Goal: Check status: Check status

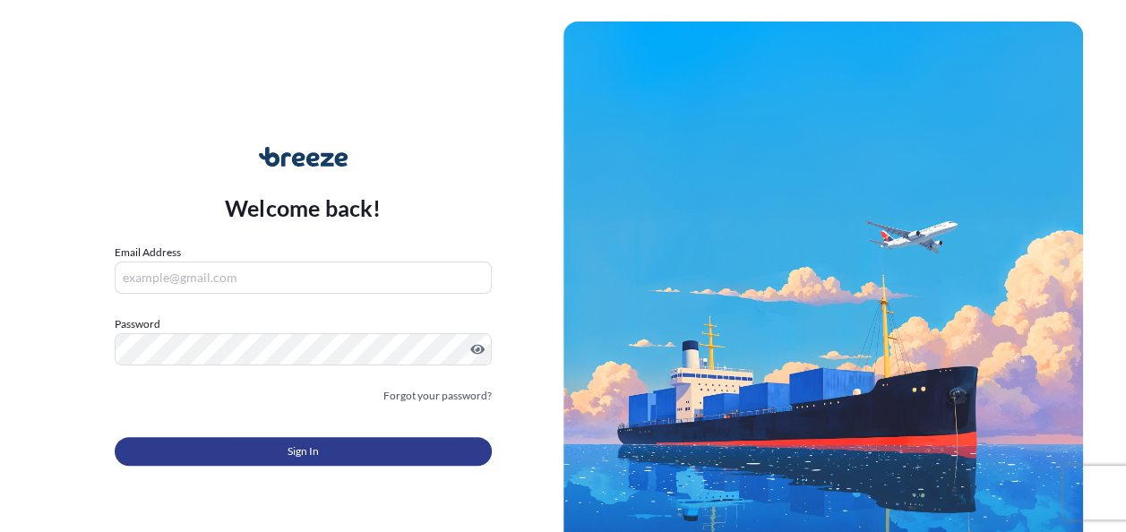
type input "[EMAIL_ADDRESS][DOMAIN_NAME]"
click at [330, 457] on button "Sign In" at bounding box center [303, 451] width 377 height 29
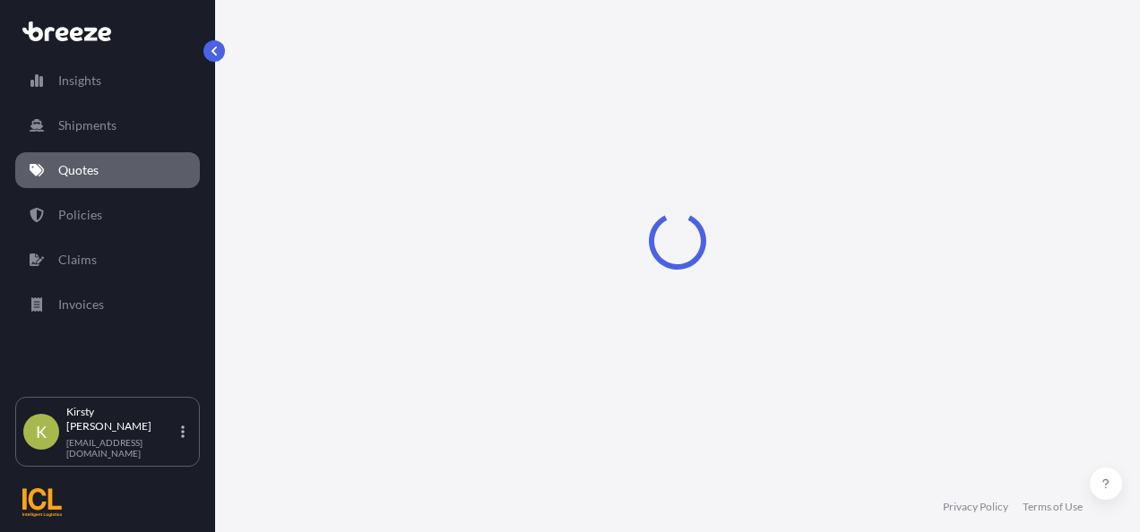
select select "Road"
select select "Sea"
select select "Road"
select select "2"
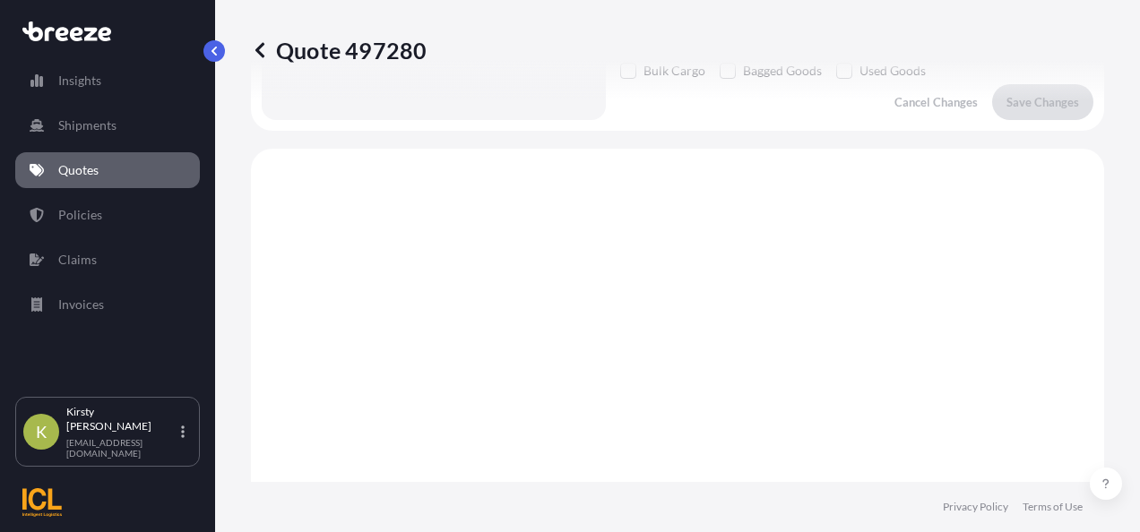
scroll to position [864, 0]
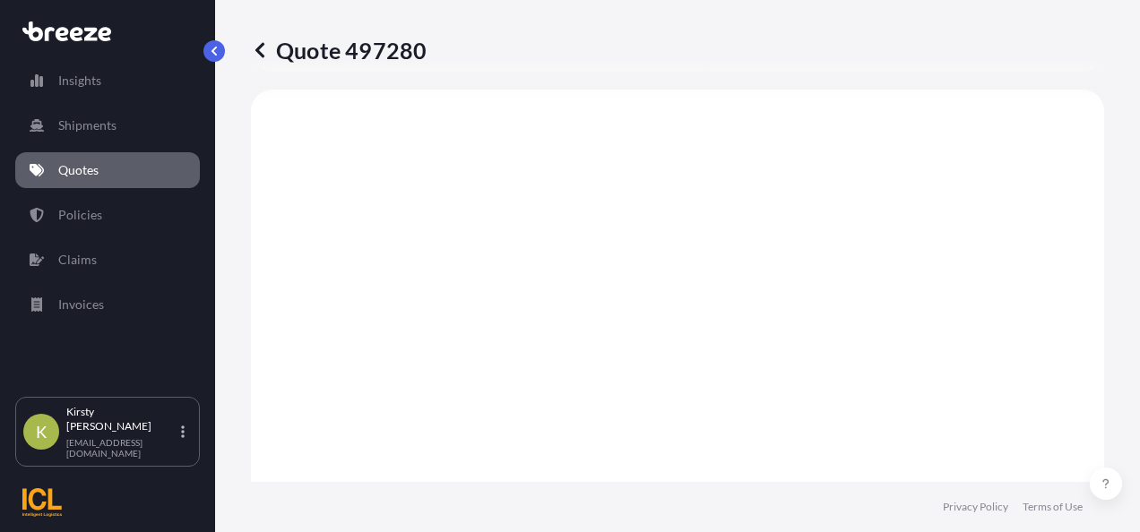
click at [75, 169] on p "Quotes" at bounding box center [78, 170] width 40 height 18
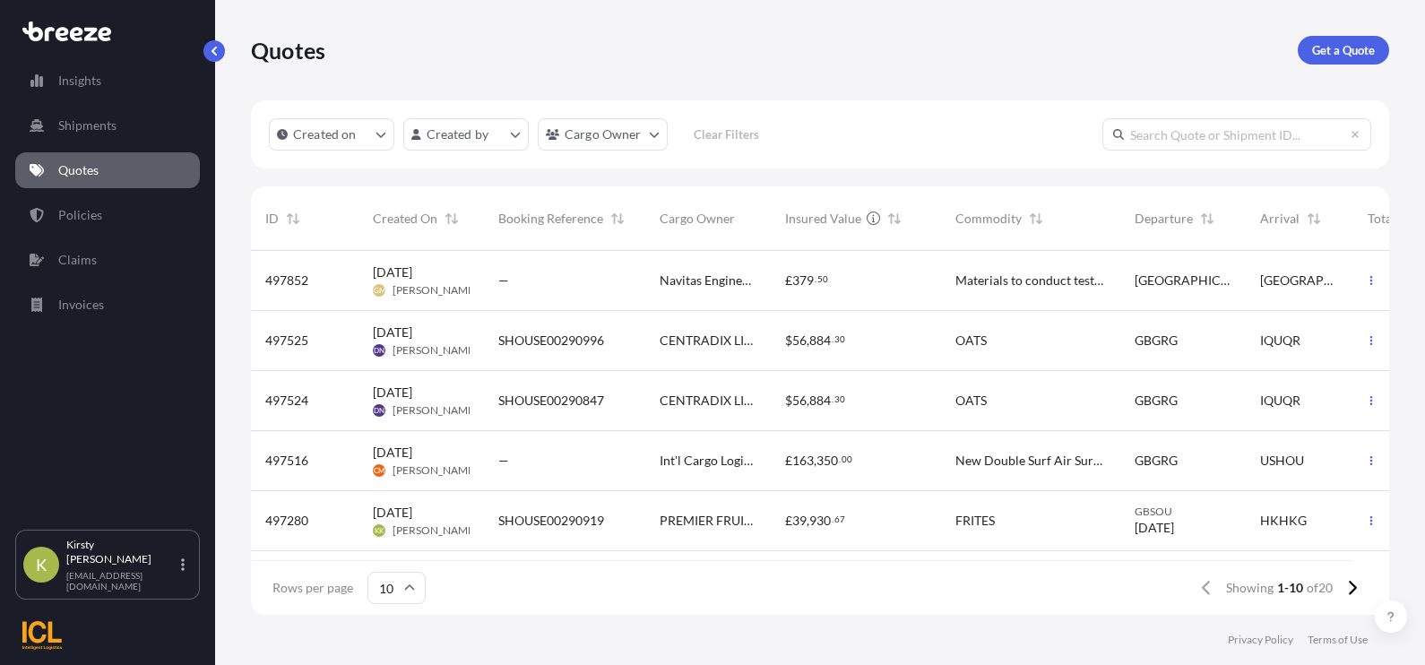
scroll to position [111, 0]
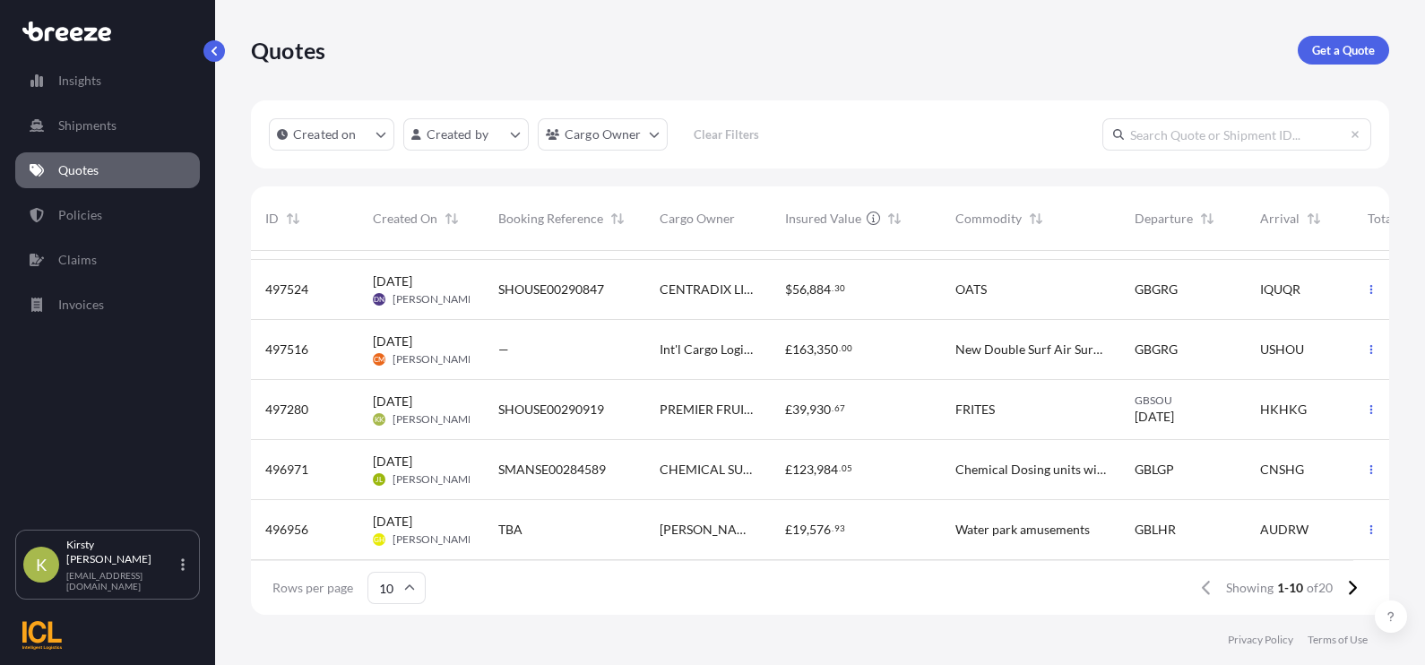
click at [582, 417] on span "SHOUSE00290919" at bounding box center [551, 410] width 106 height 18
select select "Road"
select select "Sea"
select select "Road"
select select "2"
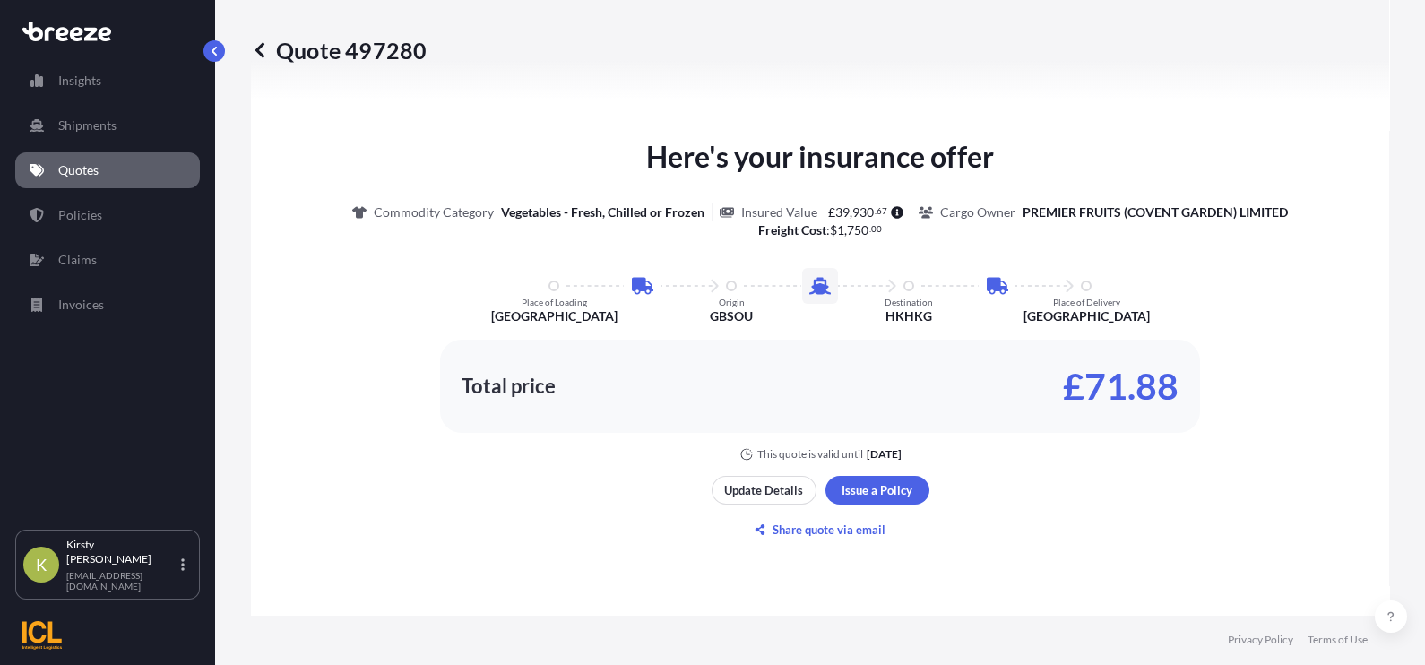
scroll to position [1051, 0]
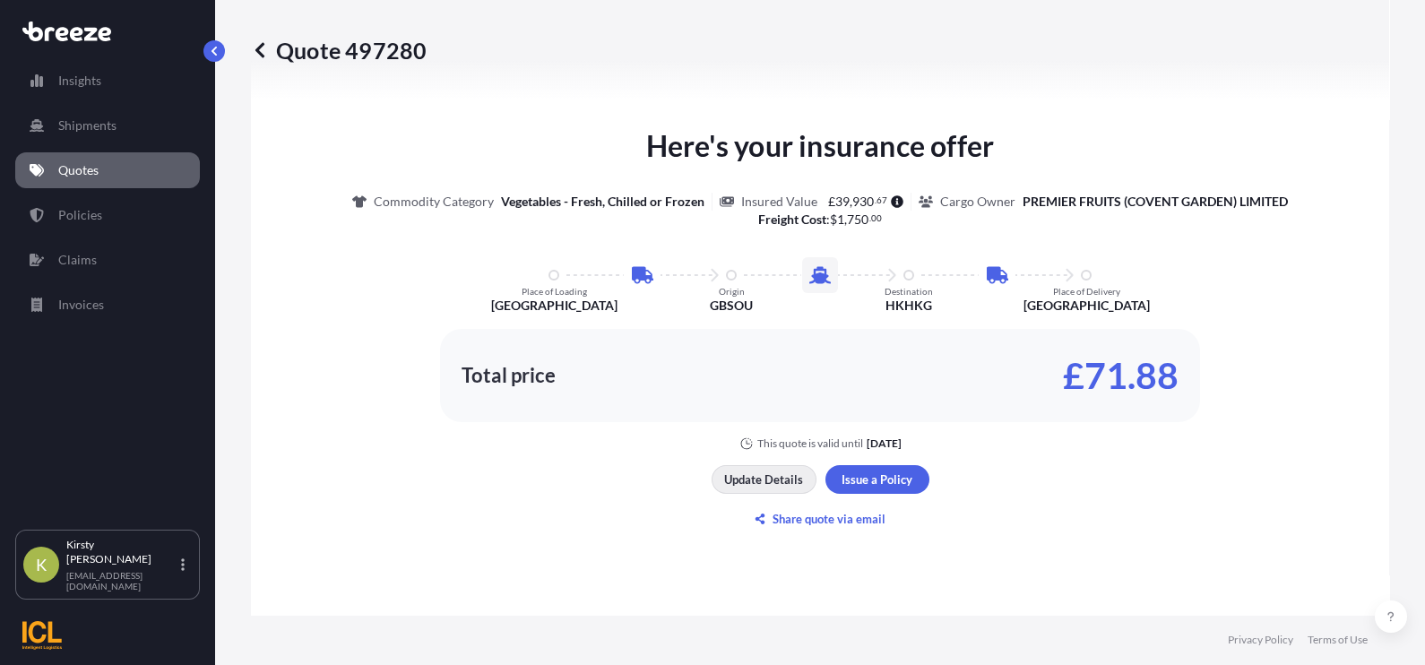
click at [778, 477] on p "Update Details" at bounding box center [763, 479] width 79 height 18
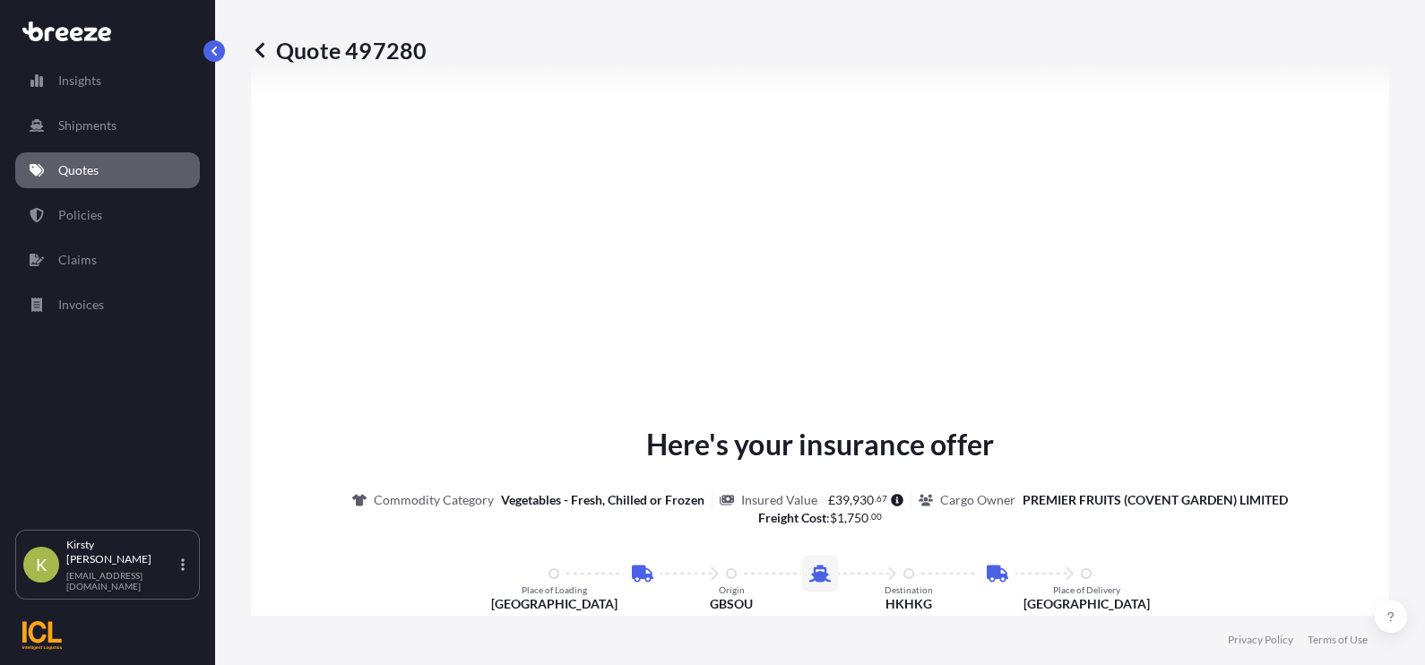
scroll to position [1036, 0]
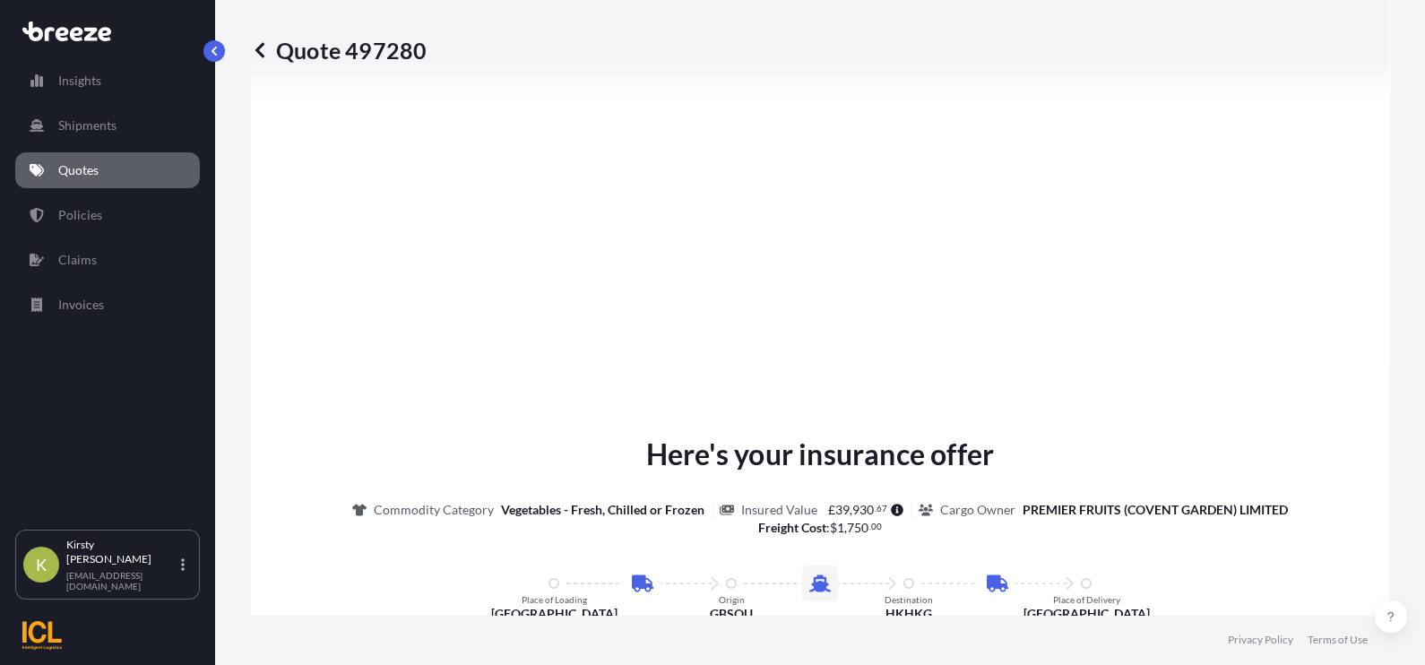
type input "[GEOGRAPHIC_DATA], [GEOGRAPHIC_DATA], [GEOGRAPHIC_DATA], [GEOGRAPHIC_DATA]"
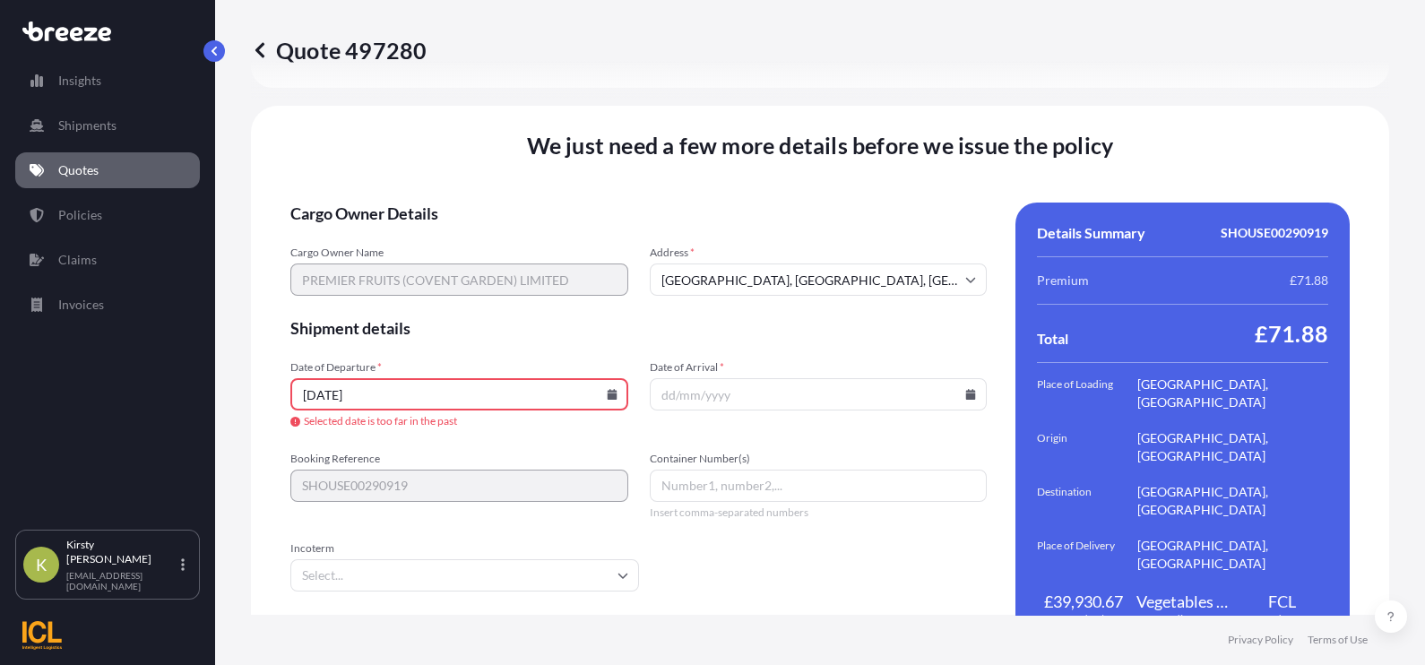
scroll to position [2530, 0]
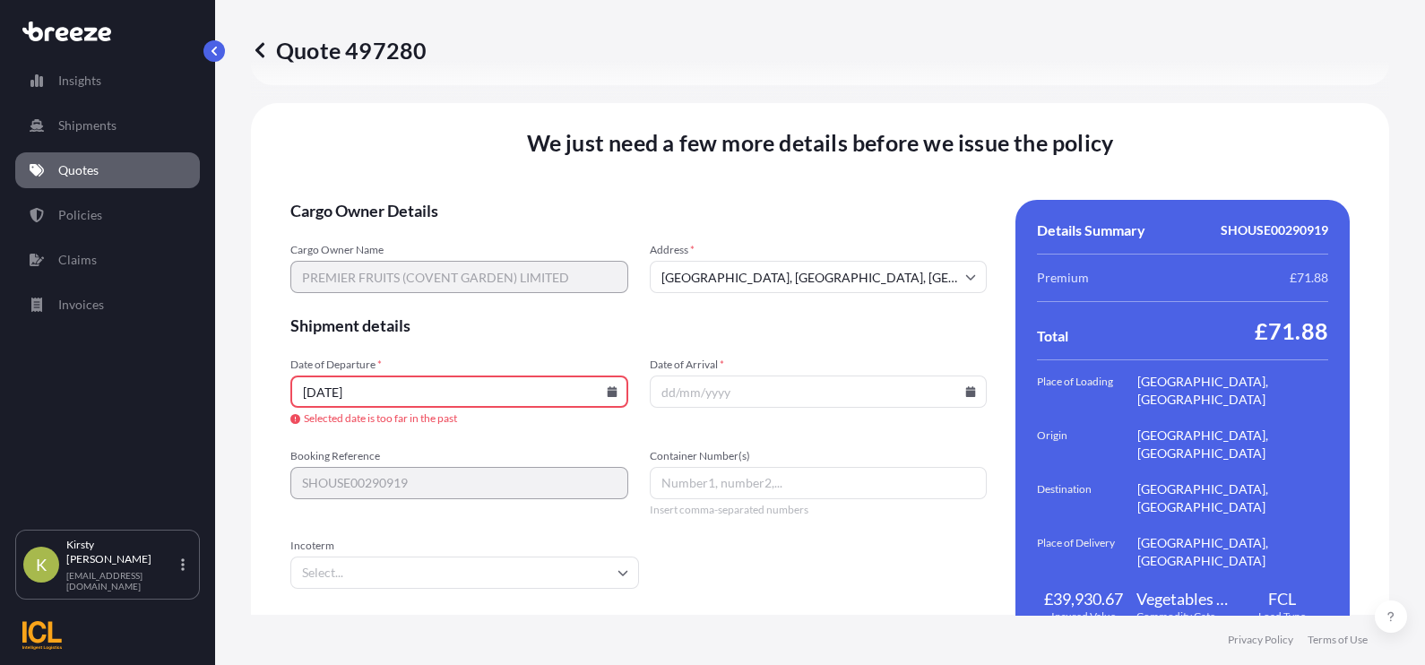
click at [609, 386] on icon at bounding box center [612, 391] width 10 height 11
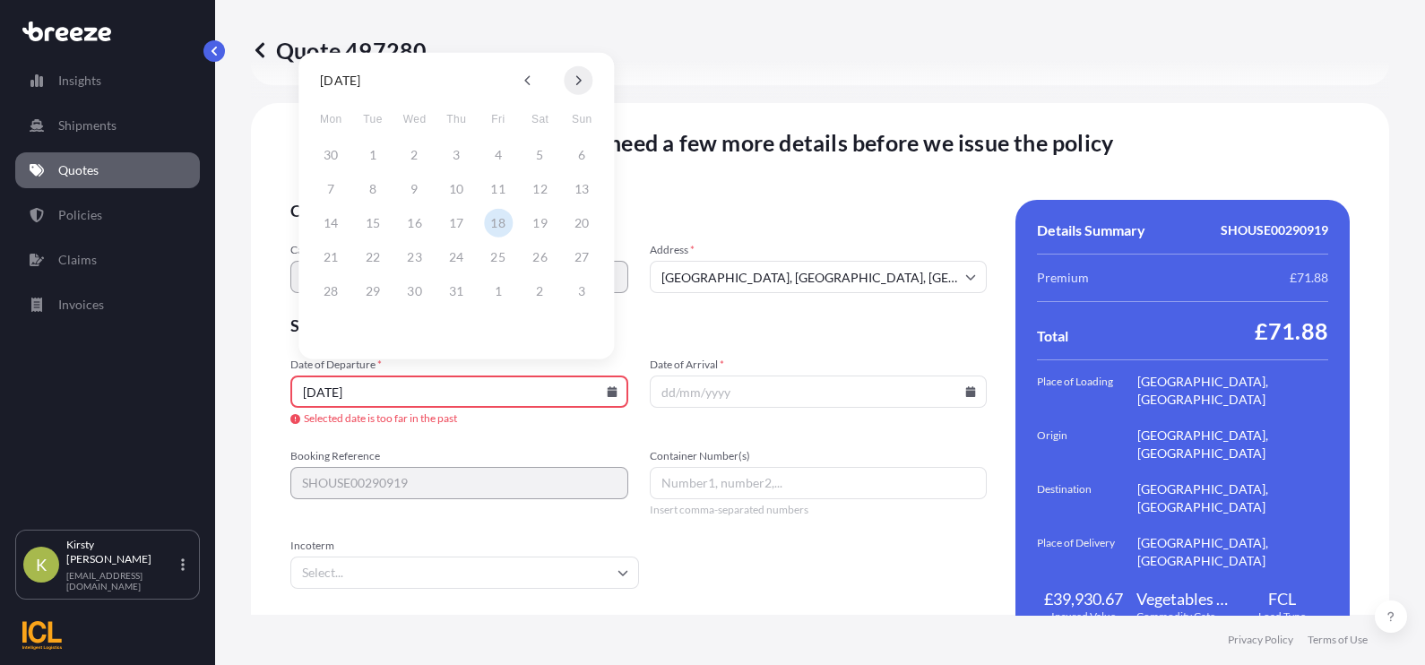
click at [577, 82] on icon at bounding box center [578, 80] width 7 height 11
click at [414, 164] on button "3" at bounding box center [415, 155] width 29 height 29
type input "[DATE]"
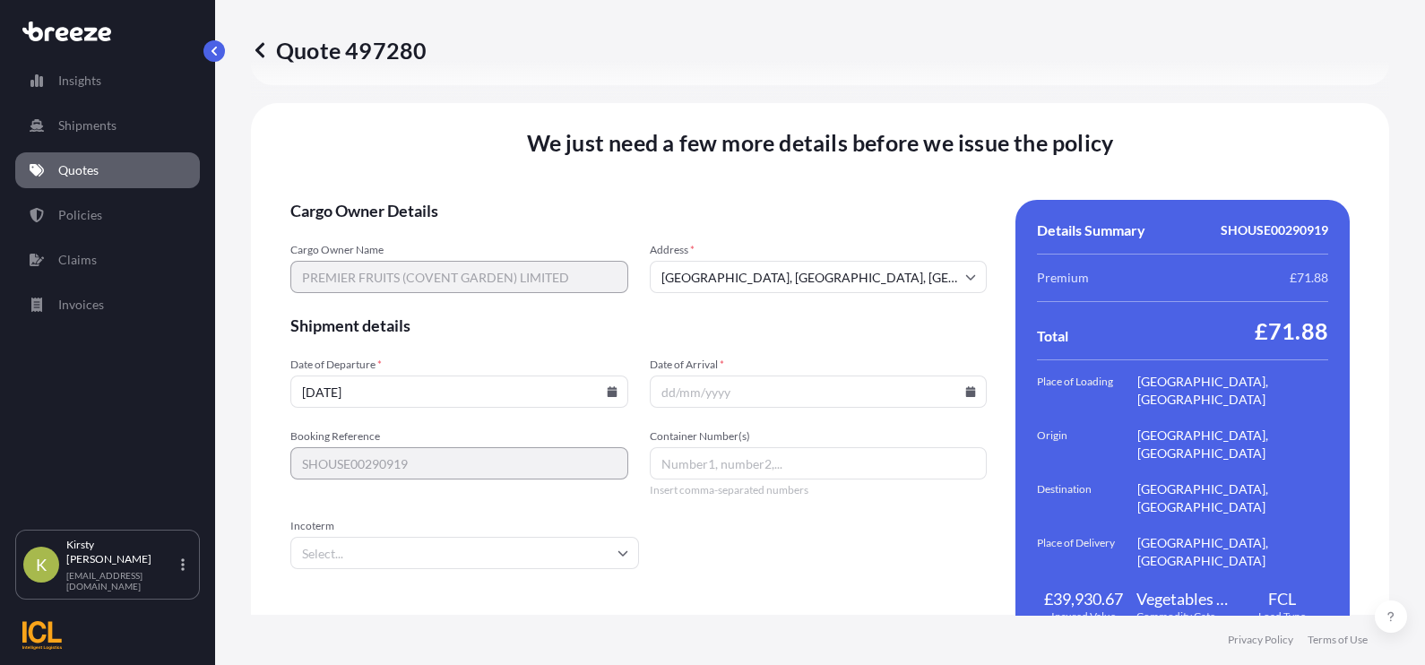
scroll to position [2511, 0]
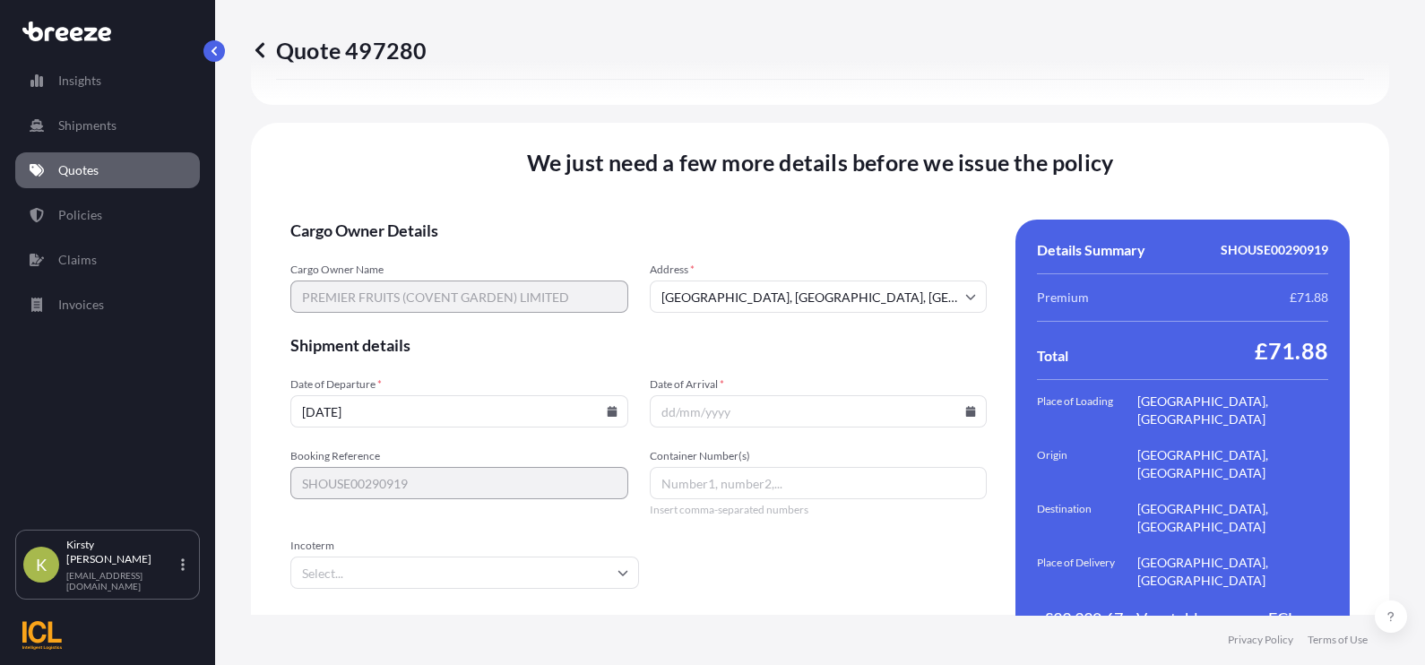
click at [966, 406] on icon at bounding box center [971, 411] width 10 height 11
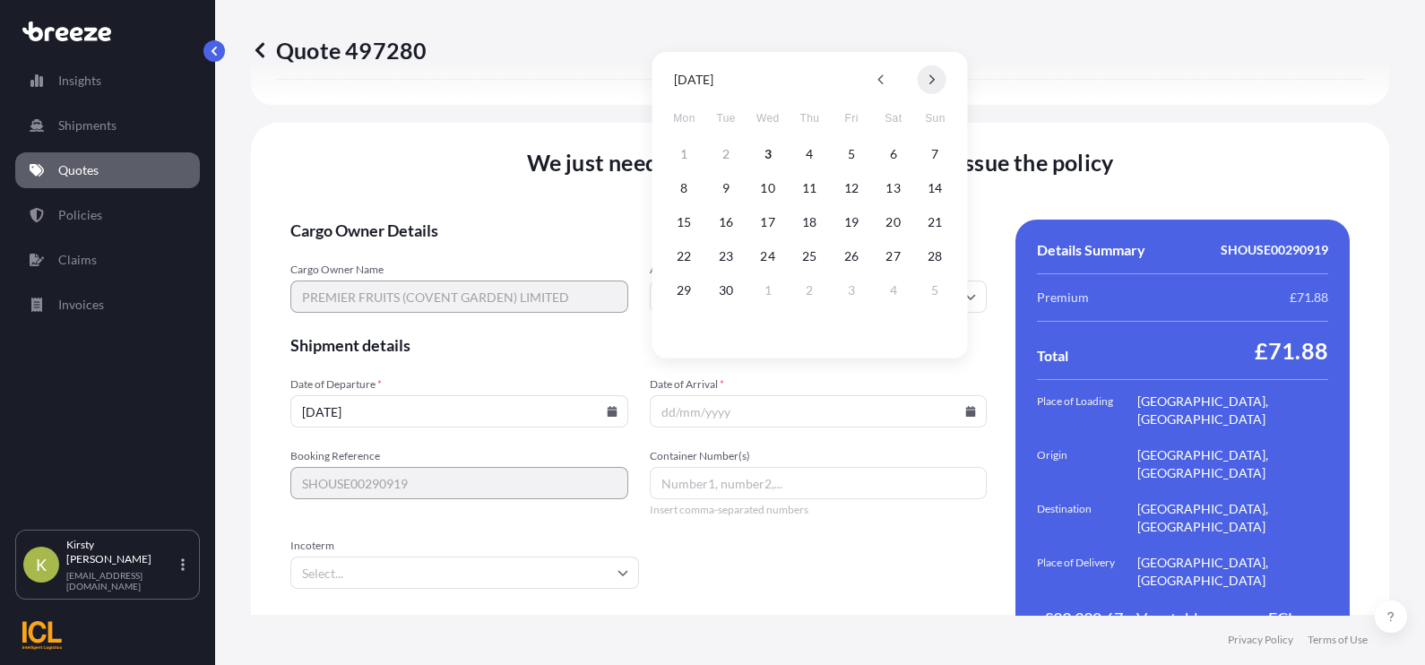
click at [928, 80] on icon at bounding box center [931, 79] width 7 height 11
click at [681, 255] on button "20" at bounding box center [684, 256] width 29 height 29
type input "[DATE]"
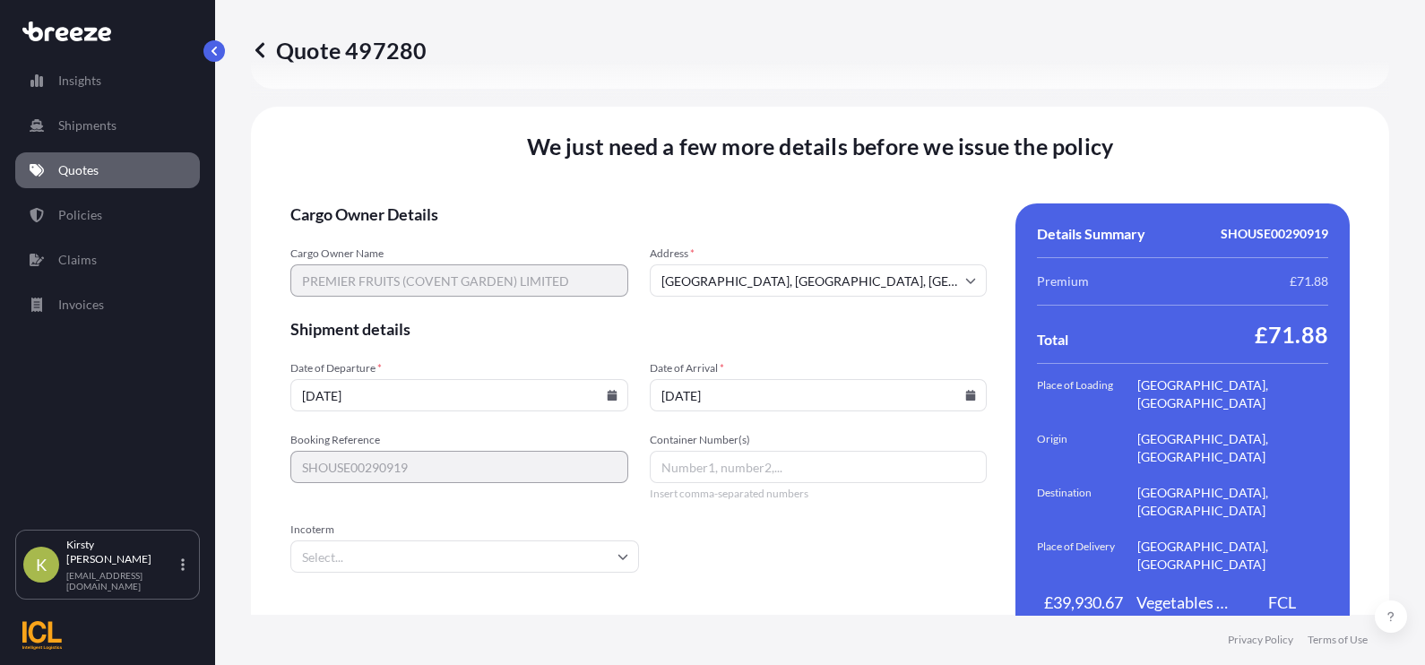
scroll to position [2530, 0]
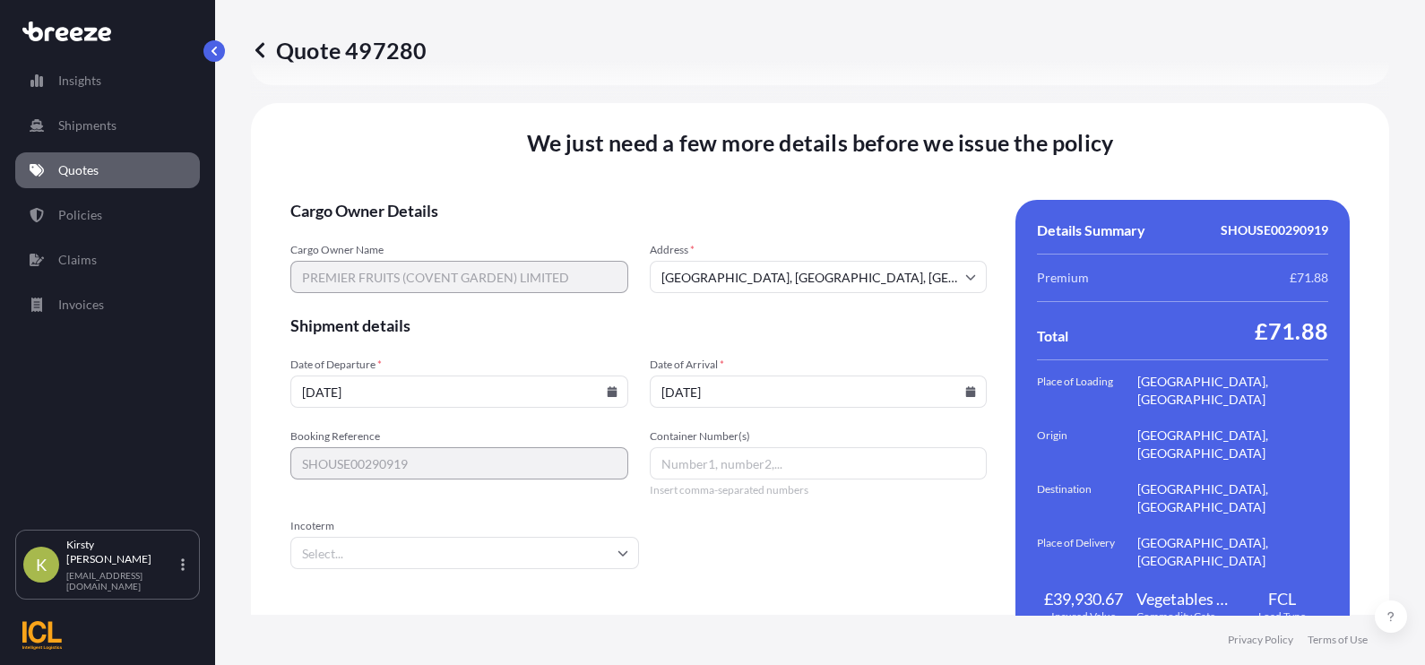
paste input "TCLU1306246"
type input "TCLU1306246"
click at [354, 531] on input "Incoterm" at bounding box center [464, 553] width 349 height 32
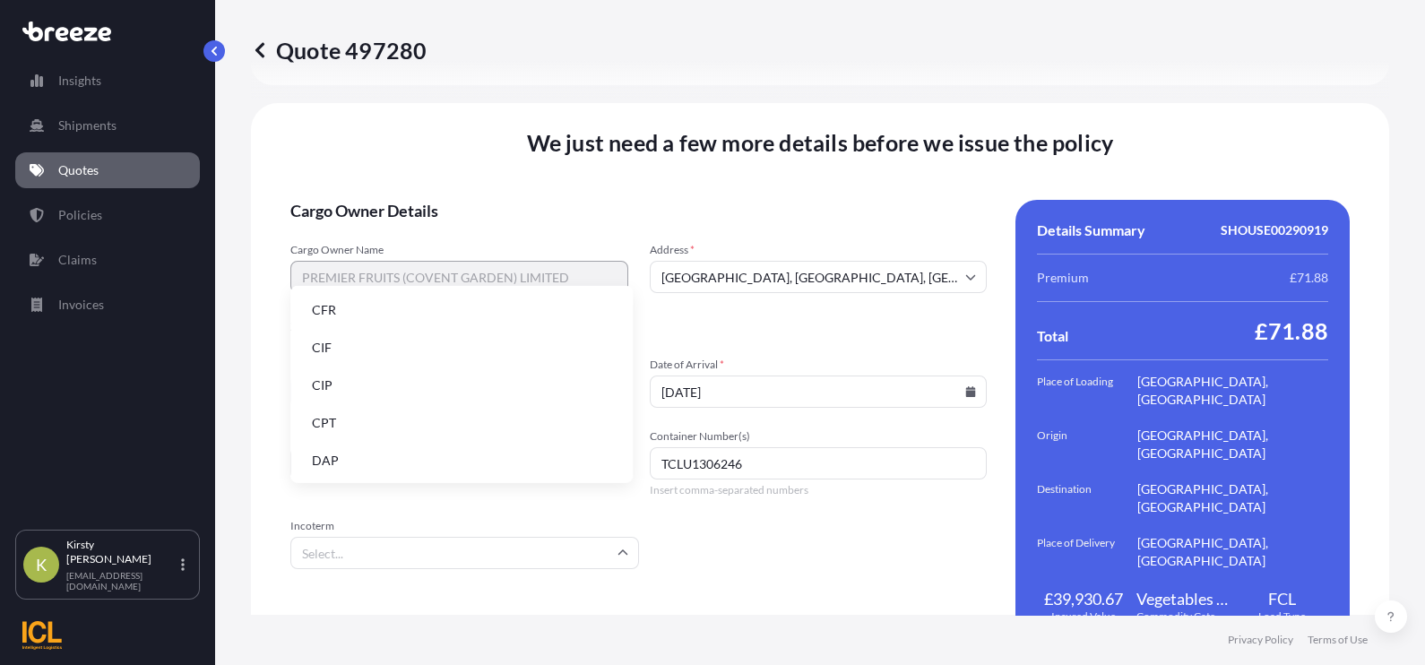
click at [340, 346] on li "CIF" at bounding box center [461, 348] width 328 height 34
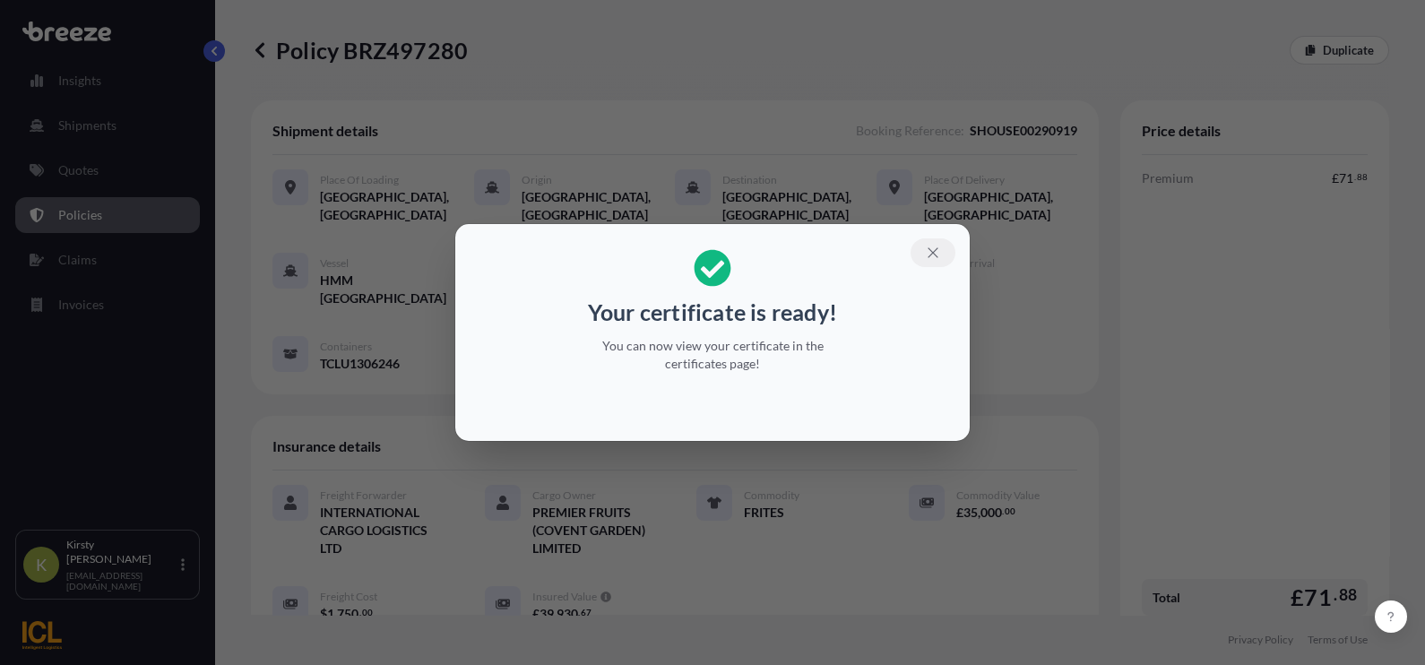
click at [933, 252] on icon "button" at bounding box center [932, 253] width 10 height 10
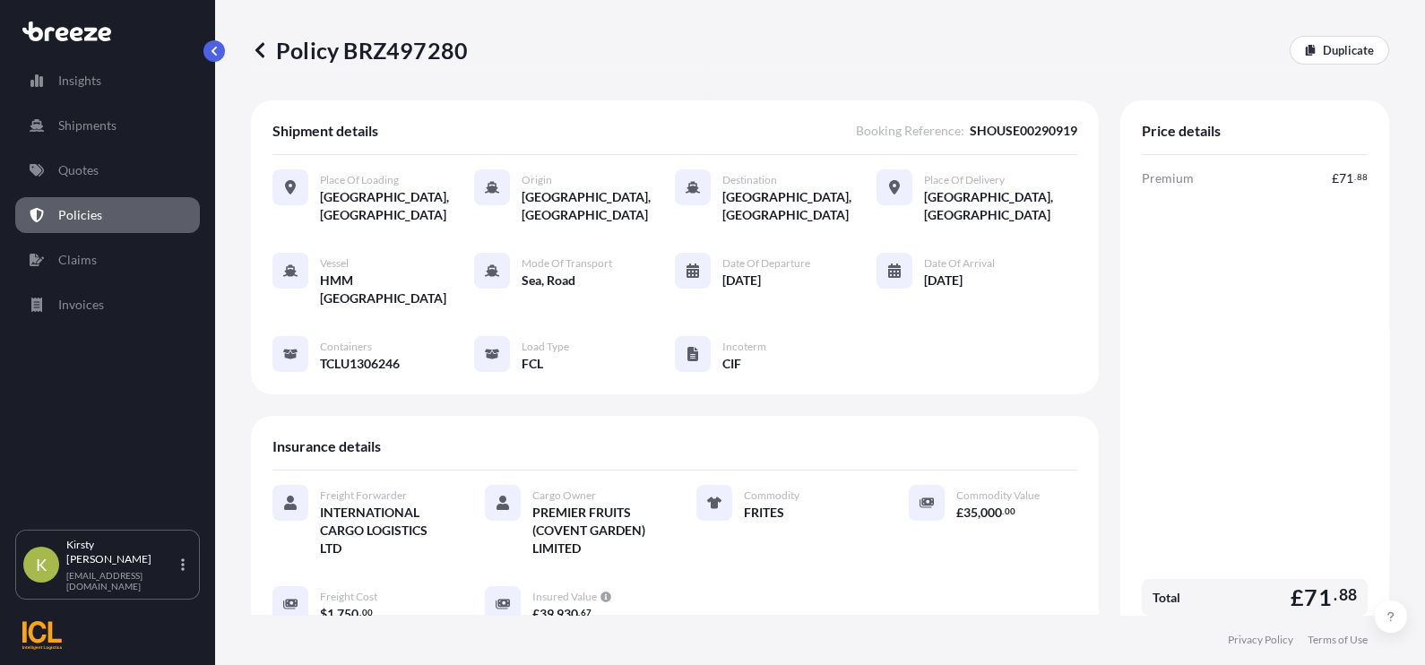
scroll to position [446, 0]
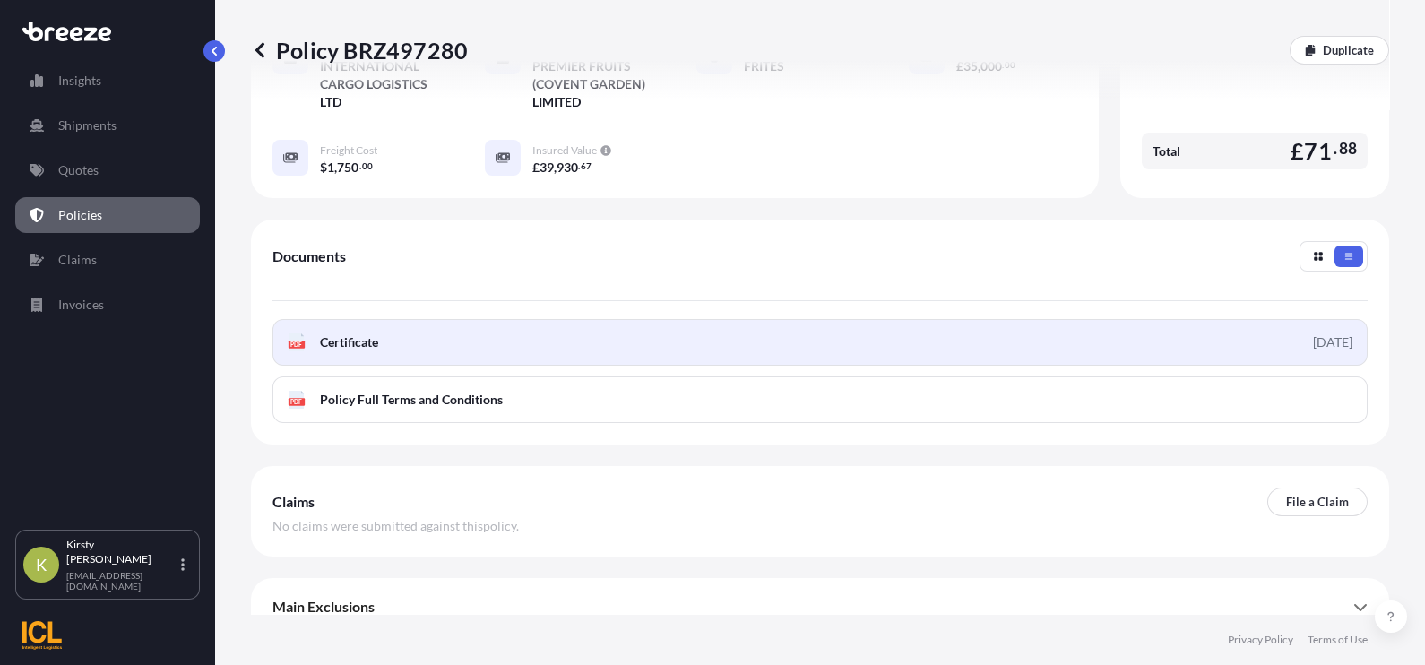
click at [554, 340] on link "PDF Certificate [DATE]" at bounding box center [819, 342] width 1095 height 47
